Goal: Check status: Check status

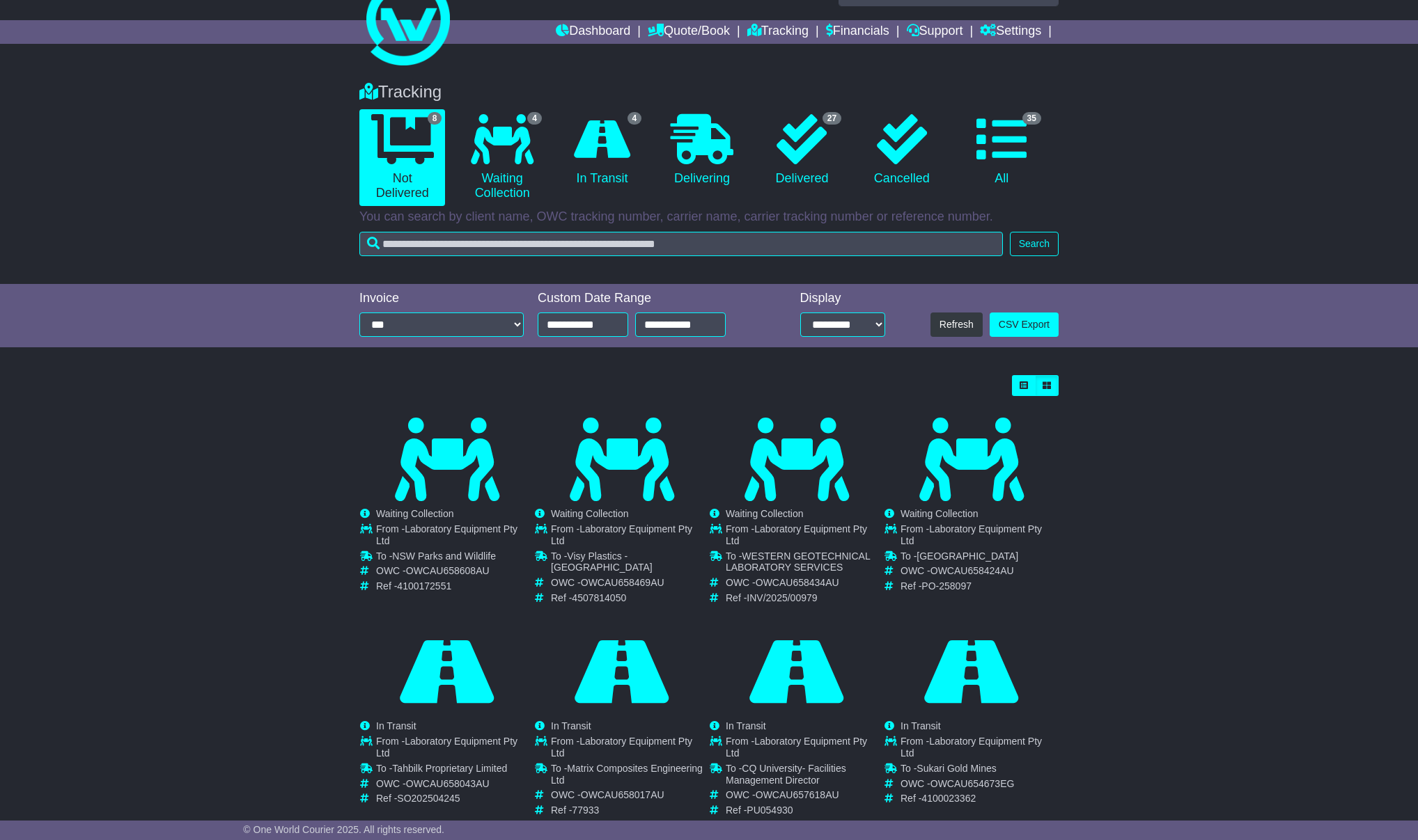
scroll to position [44, 0]
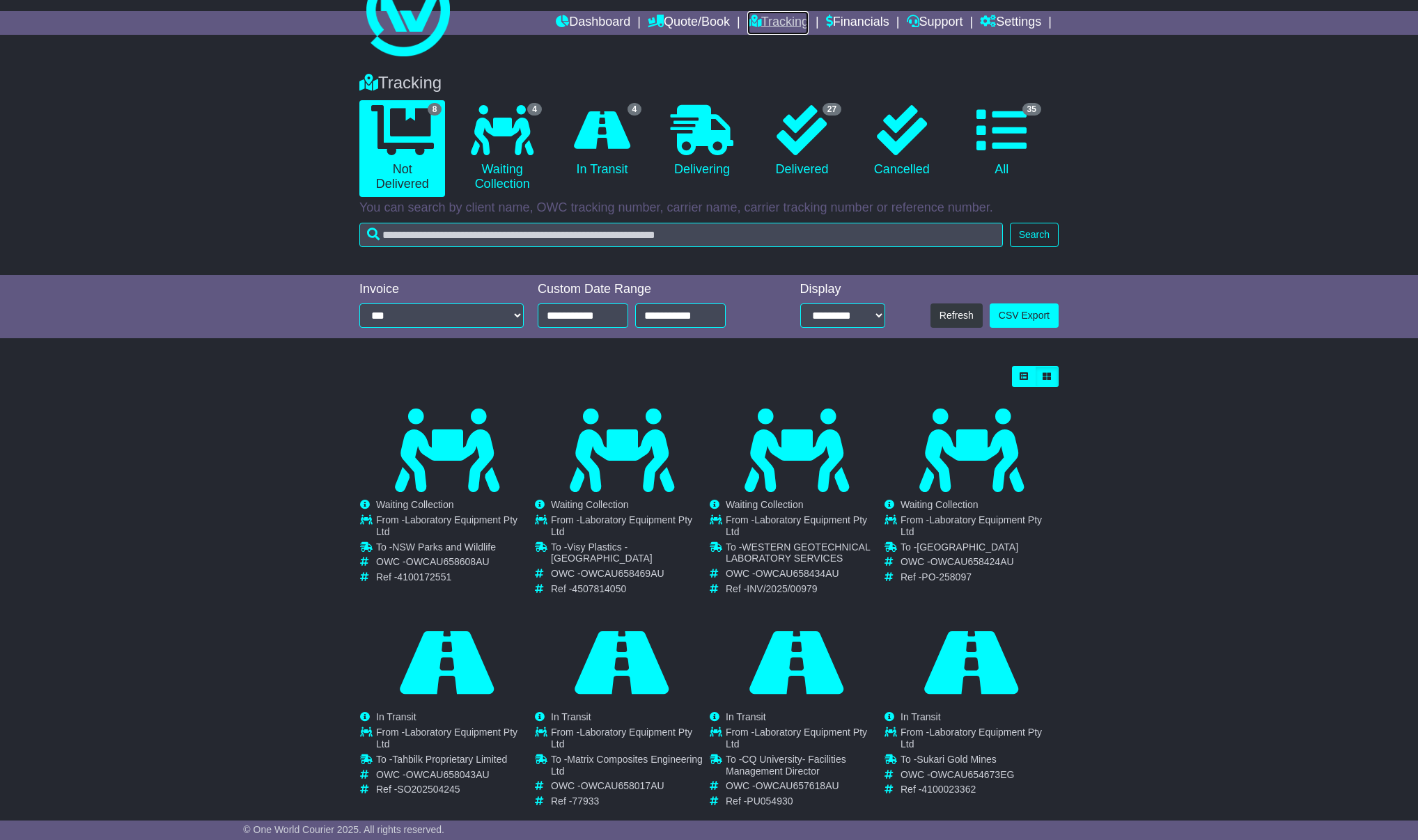
click at [770, 22] on link "Tracking" at bounding box center [778, 23] width 62 height 24
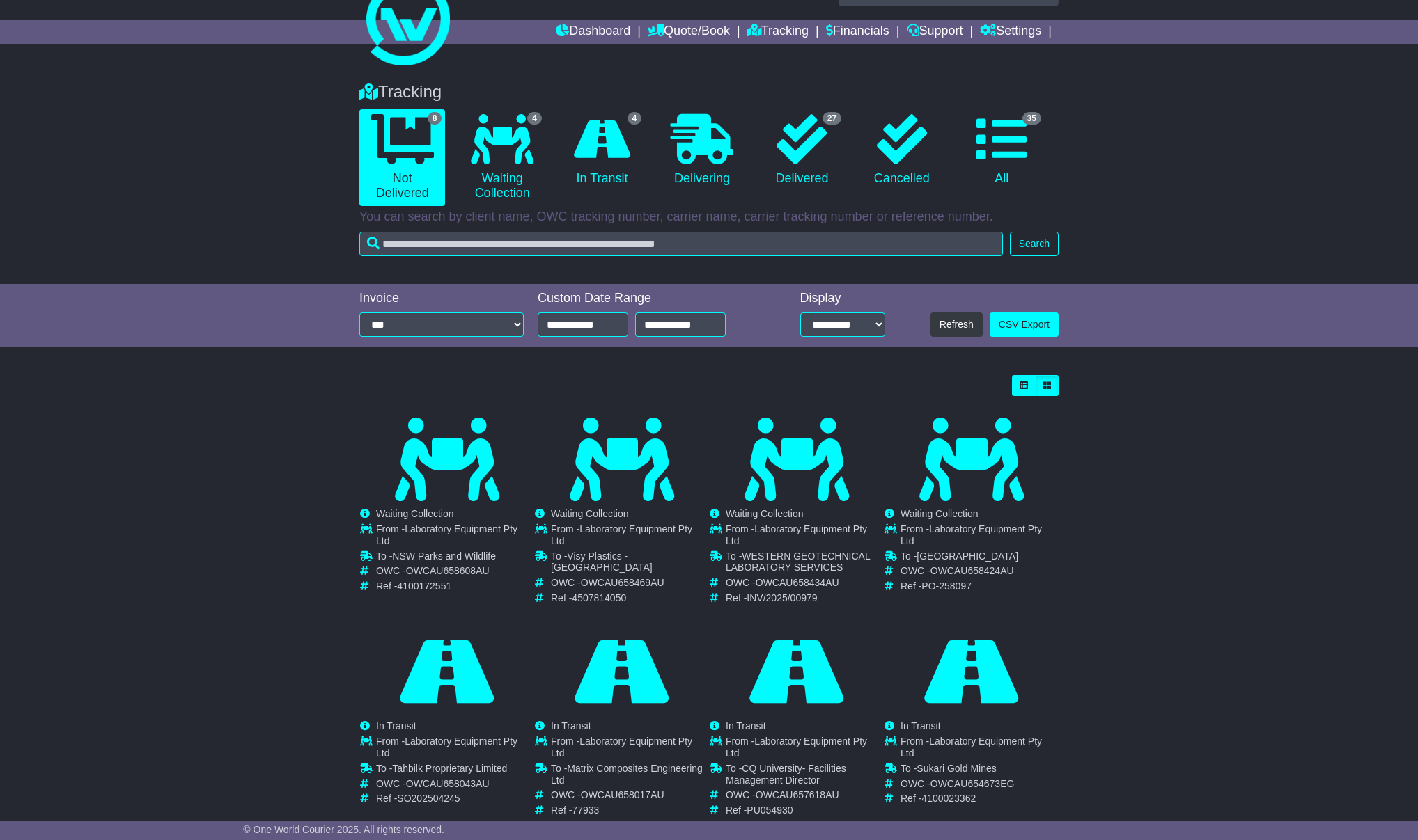
scroll to position [3, 0]
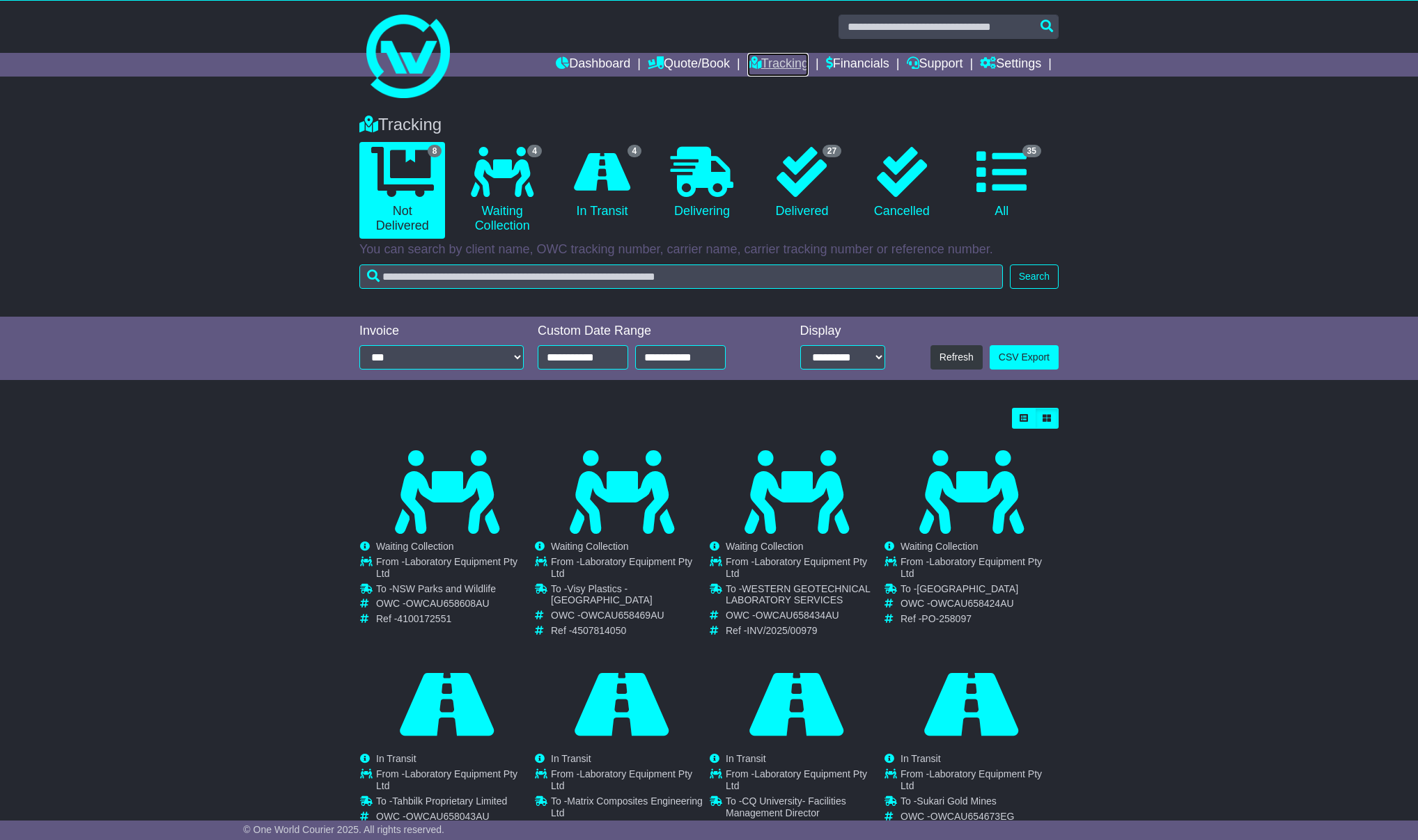
click at [780, 71] on link "Tracking" at bounding box center [778, 65] width 62 height 24
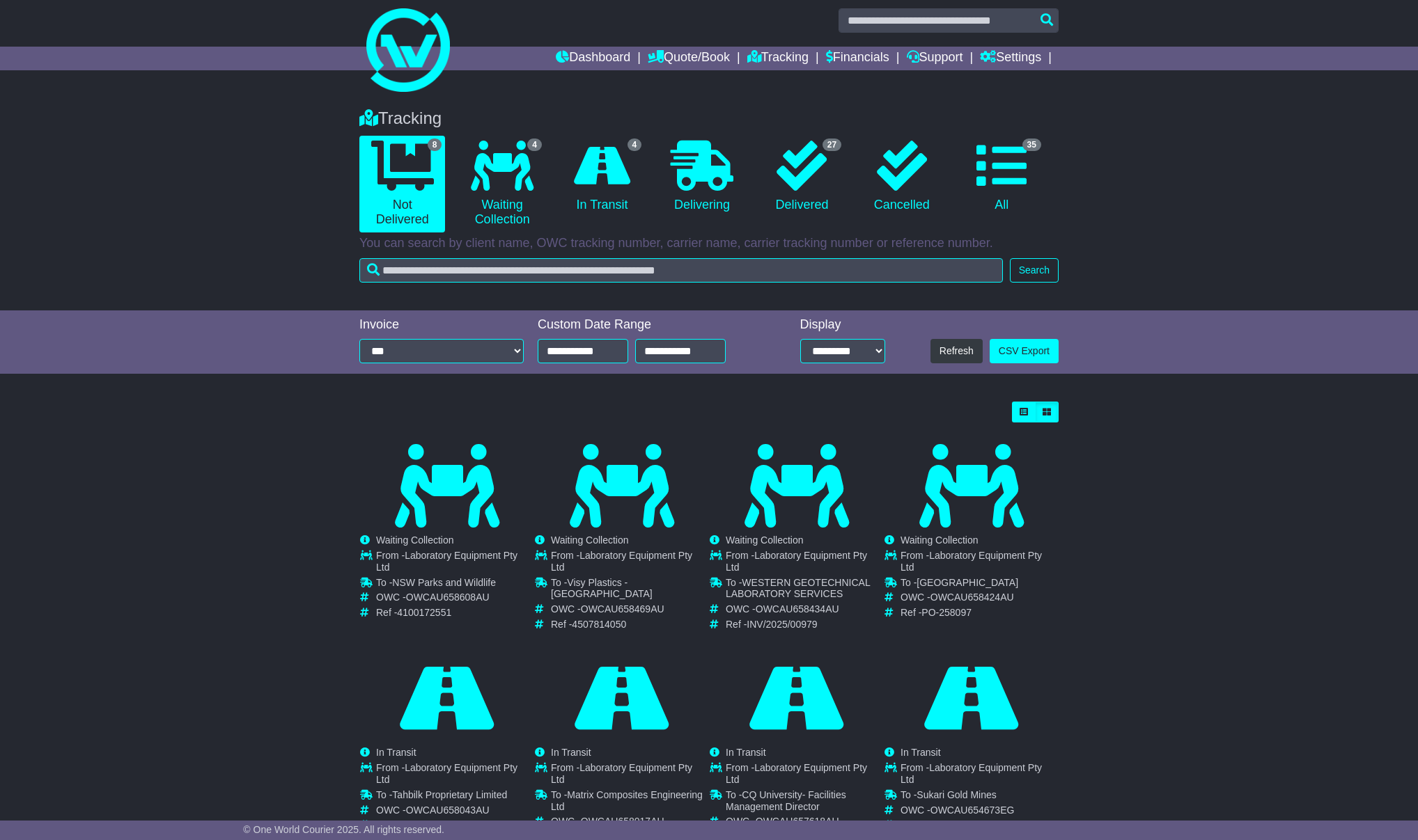
scroll to position [47, 0]
